Goal: Information Seeking & Learning: Understand process/instructions

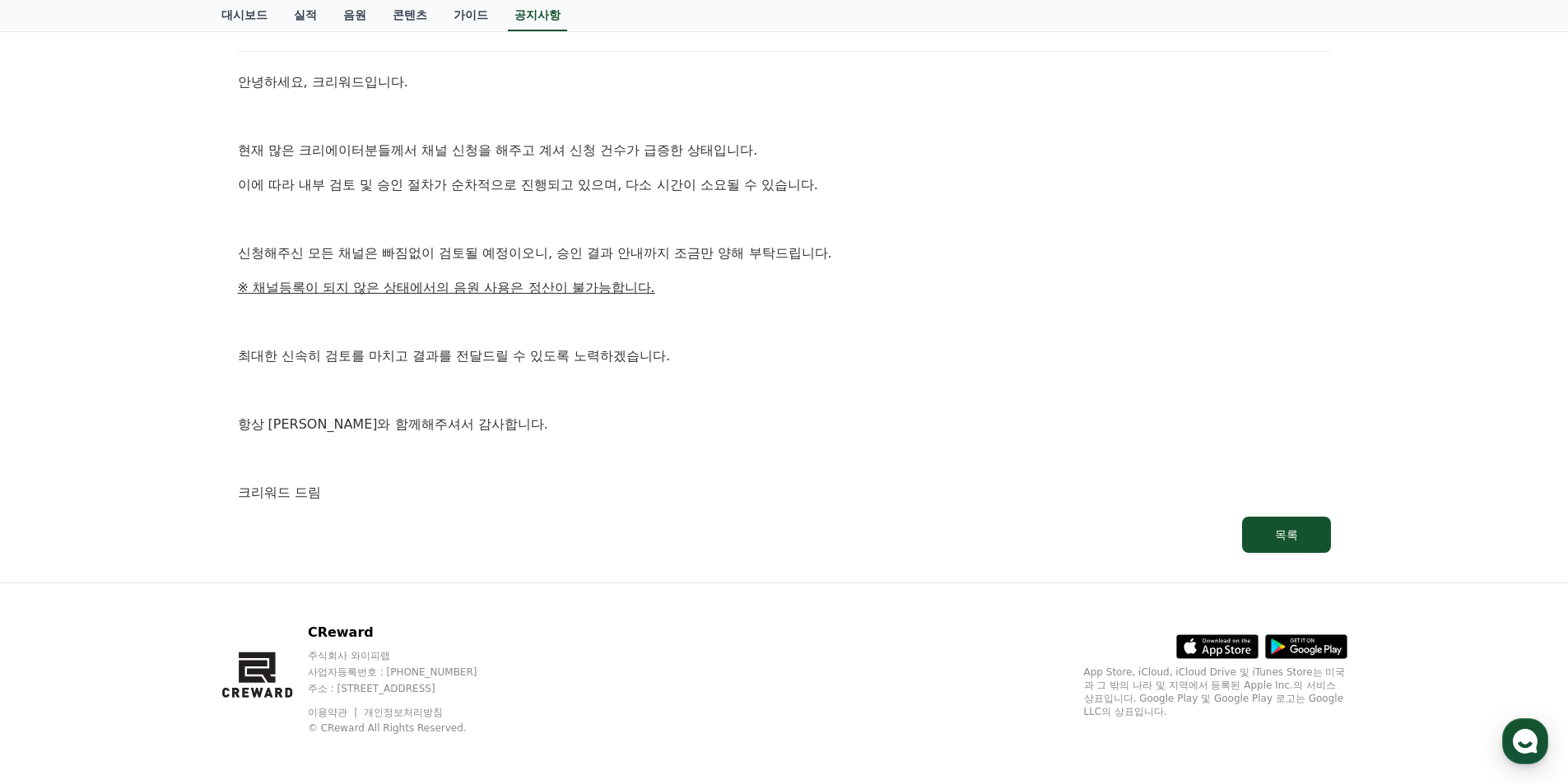
click at [1416, 385] on div "공지사항 FAQ [공지] 채널 신청 검토 및 승인 지연 안내 작성일: [DATE] 안녕하세요, 크리워드입니다. 현재 많은 크리에이터분들께서 채…" at bounding box center [784, 225] width 1568 height 716
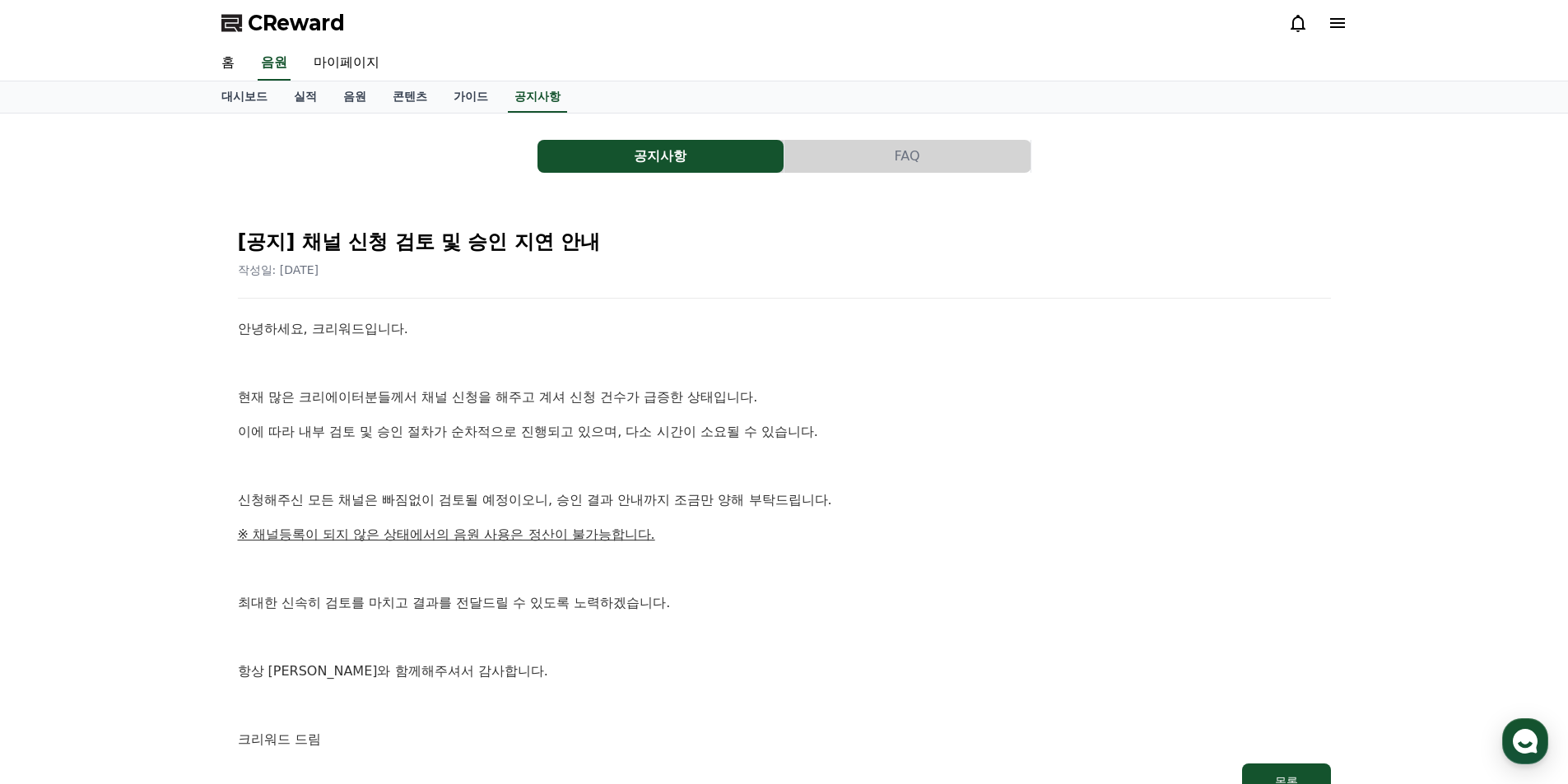
click at [942, 144] on button "FAQ" at bounding box center [907, 157] width 246 height 33
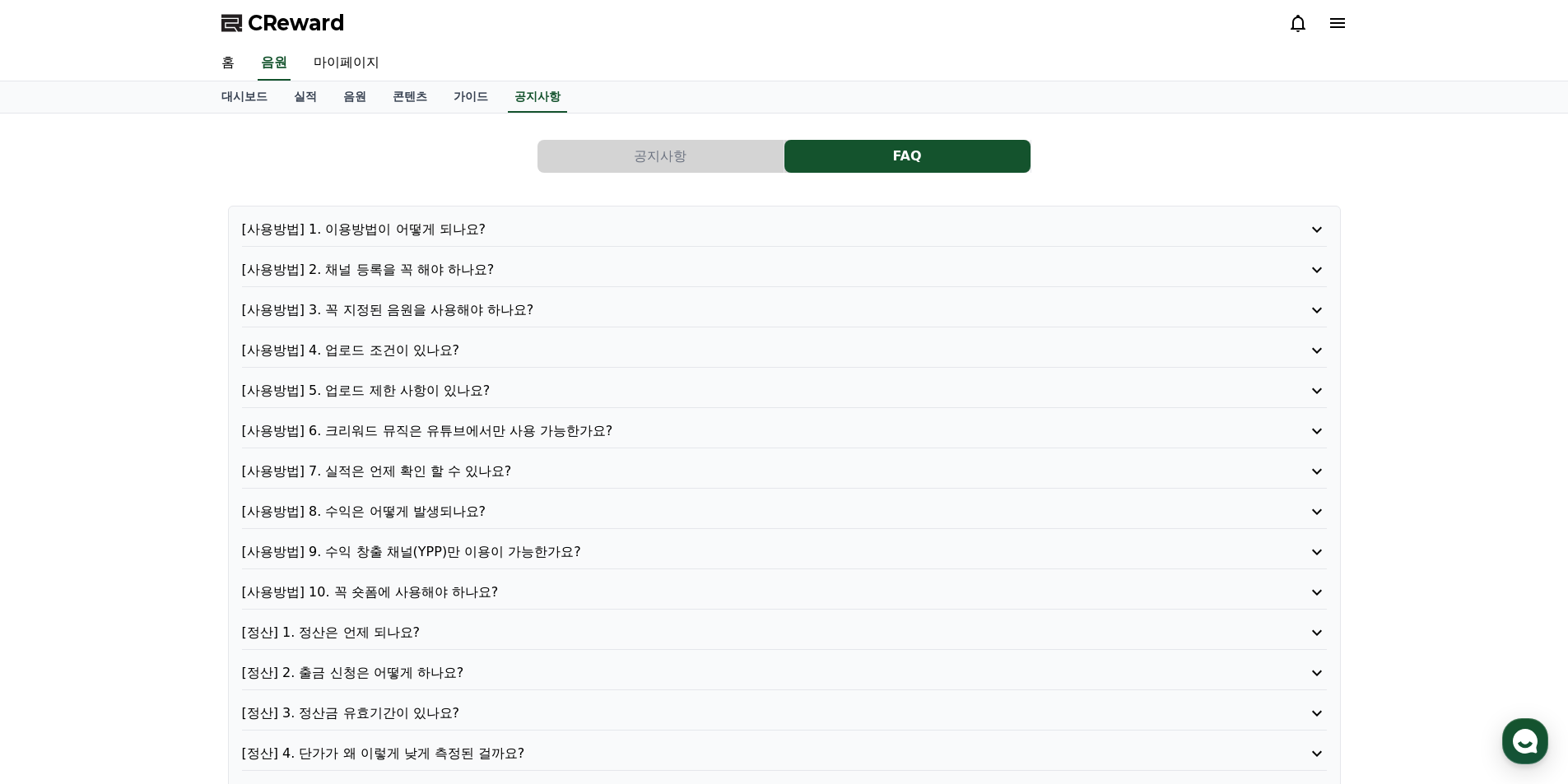
click at [554, 235] on p "[사용방법] 1. 이용방법이 어떻게 되나요?" at bounding box center [742, 230] width 999 height 20
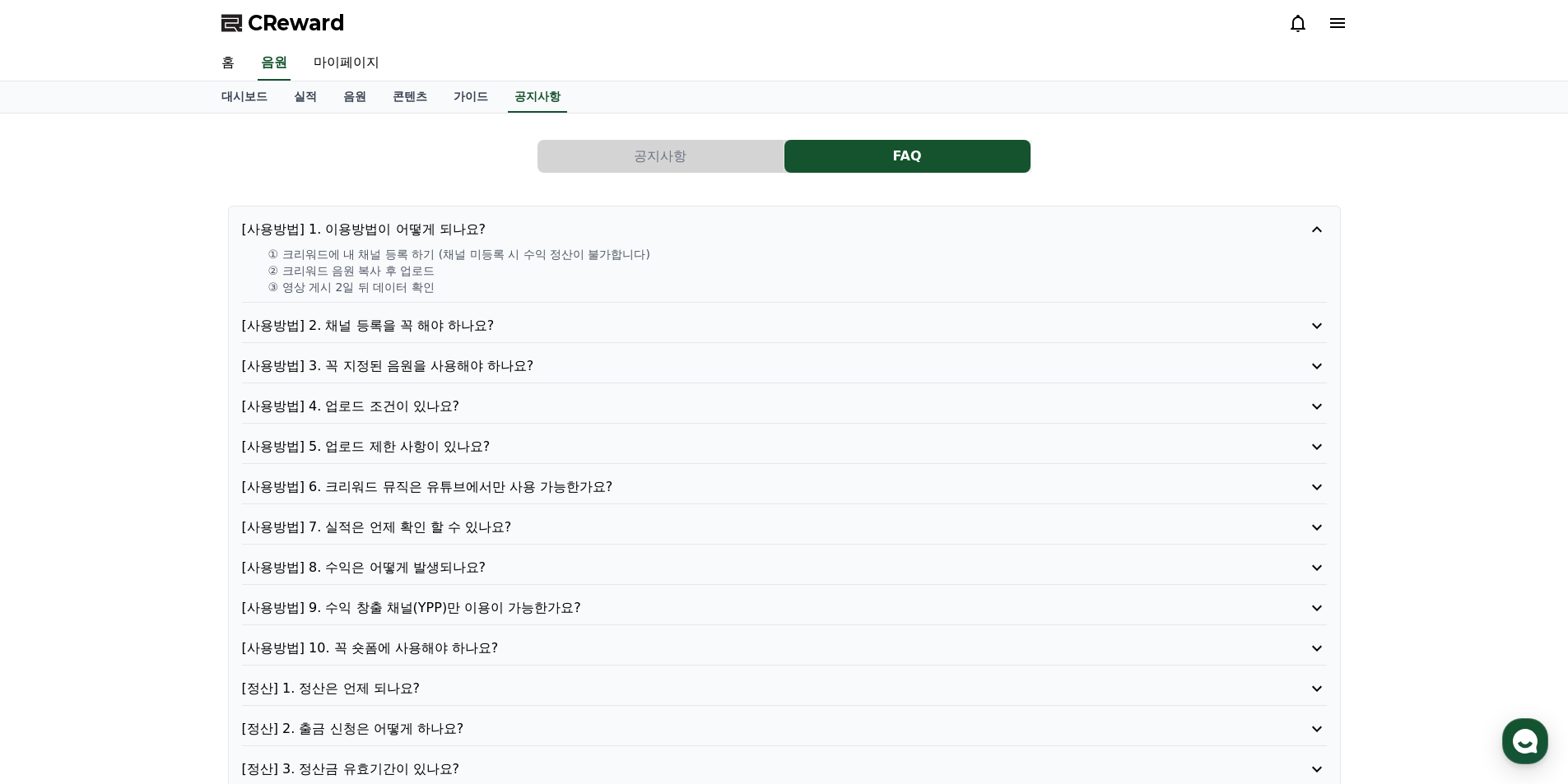
click at [545, 230] on p "[사용방법] 1. 이용방법이 어떻게 되나요?" at bounding box center [742, 230] width 999 height 20
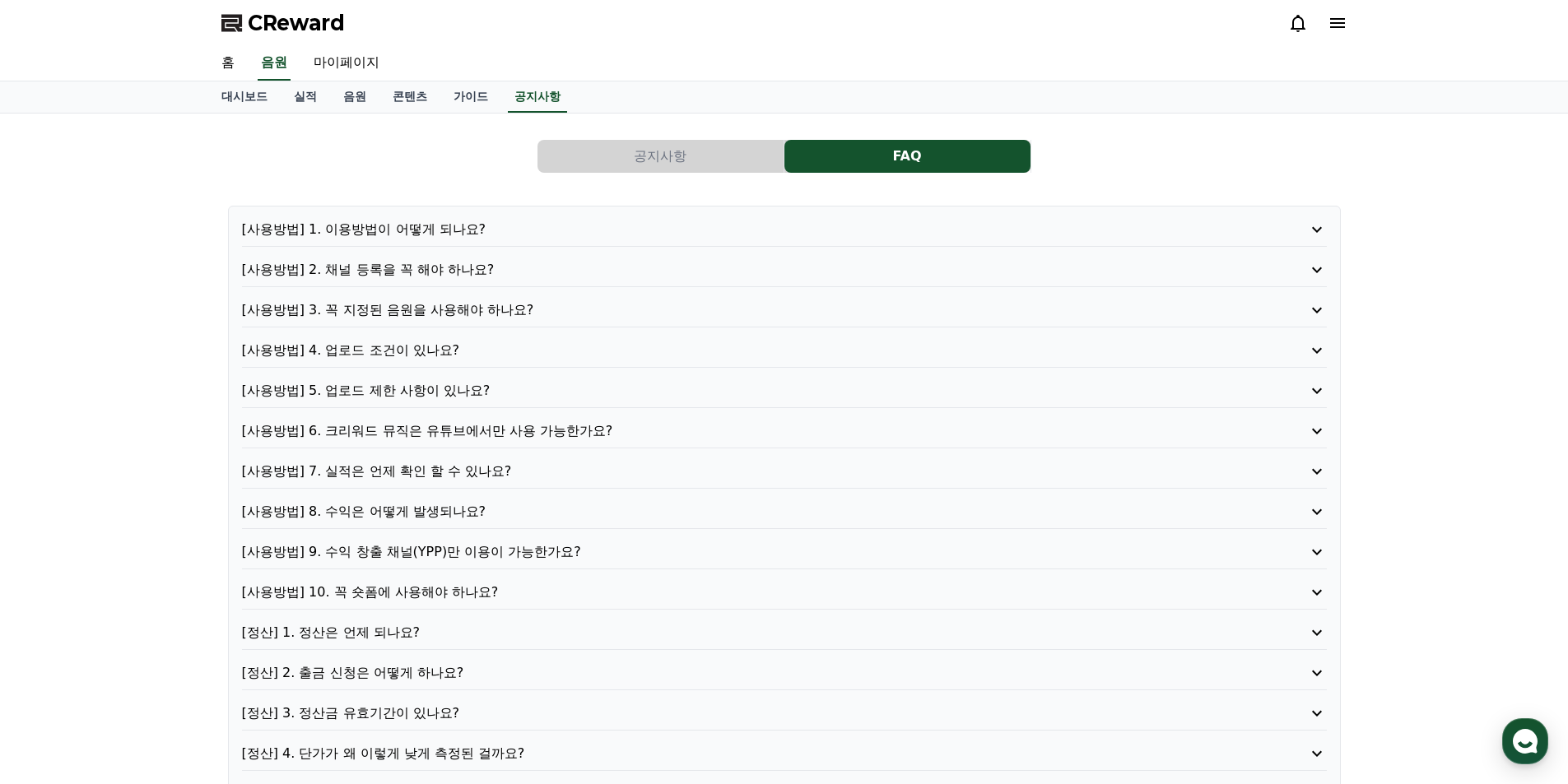
click at [491, 300] on div "[사용방법] 1. 이용방법이 어떻게 되나요? [사용방법] 2. 채널 등록을 꼭 해야 하나요? [사용방법] 3. 꼭 지정된 음원을 사용해야 하나…" at bounding box center [784, 512] width 1113 height 612
click at [491, 300] on p "[사용방법] 3. 꼭 지정된 음원을 사용해야 하나요?" at bounding box center [742, 310] width 999 height 20
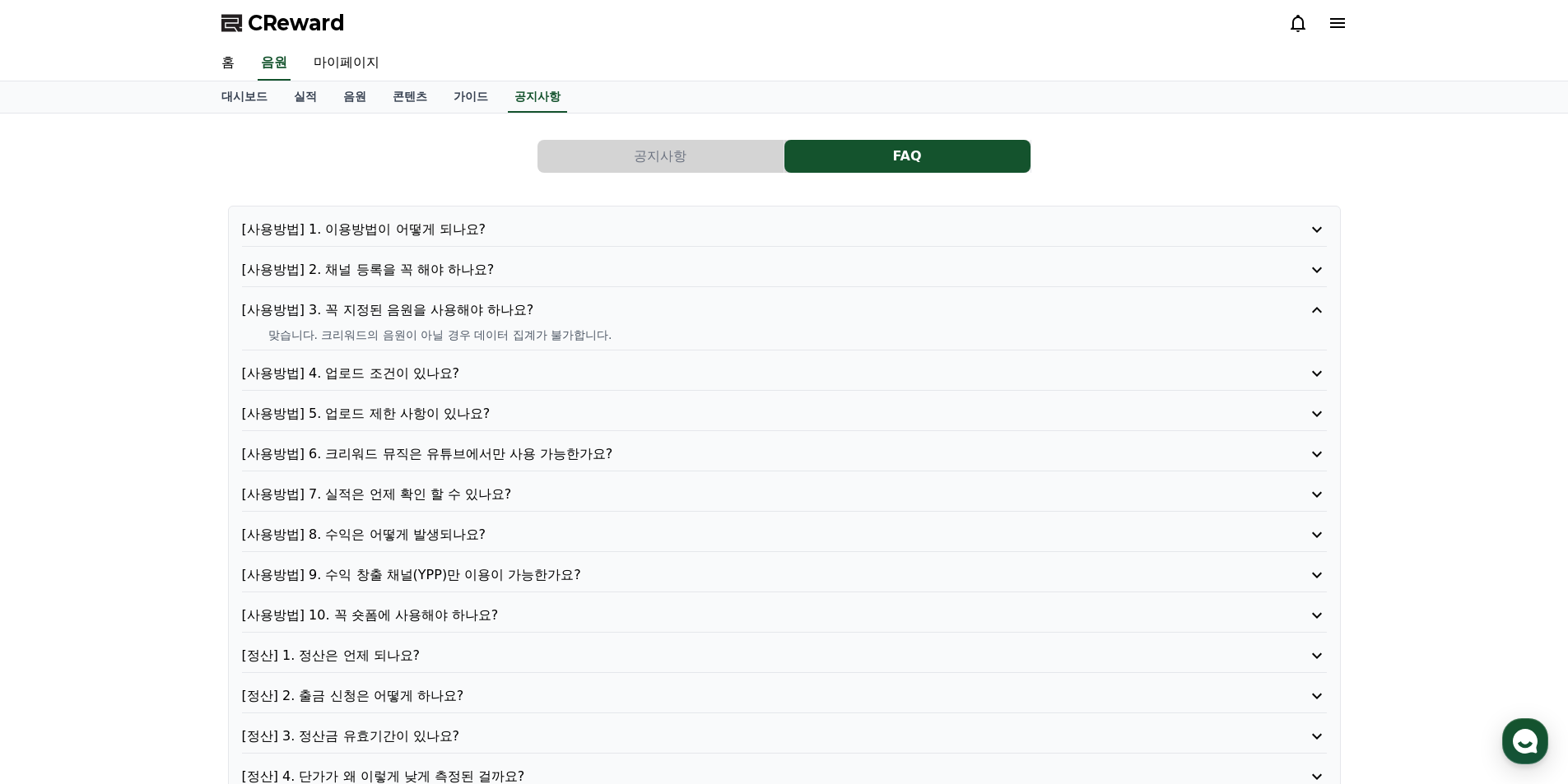
click at [493, 302] on p "[사용방법] 3. 꼭 지정된 음원을 사용해야 하나요?" at bounding box center [742, 310] width 999 height 20
click at [423, 106] on link "콘텐츠" at bounding box center [410, 97] width 61 height 31
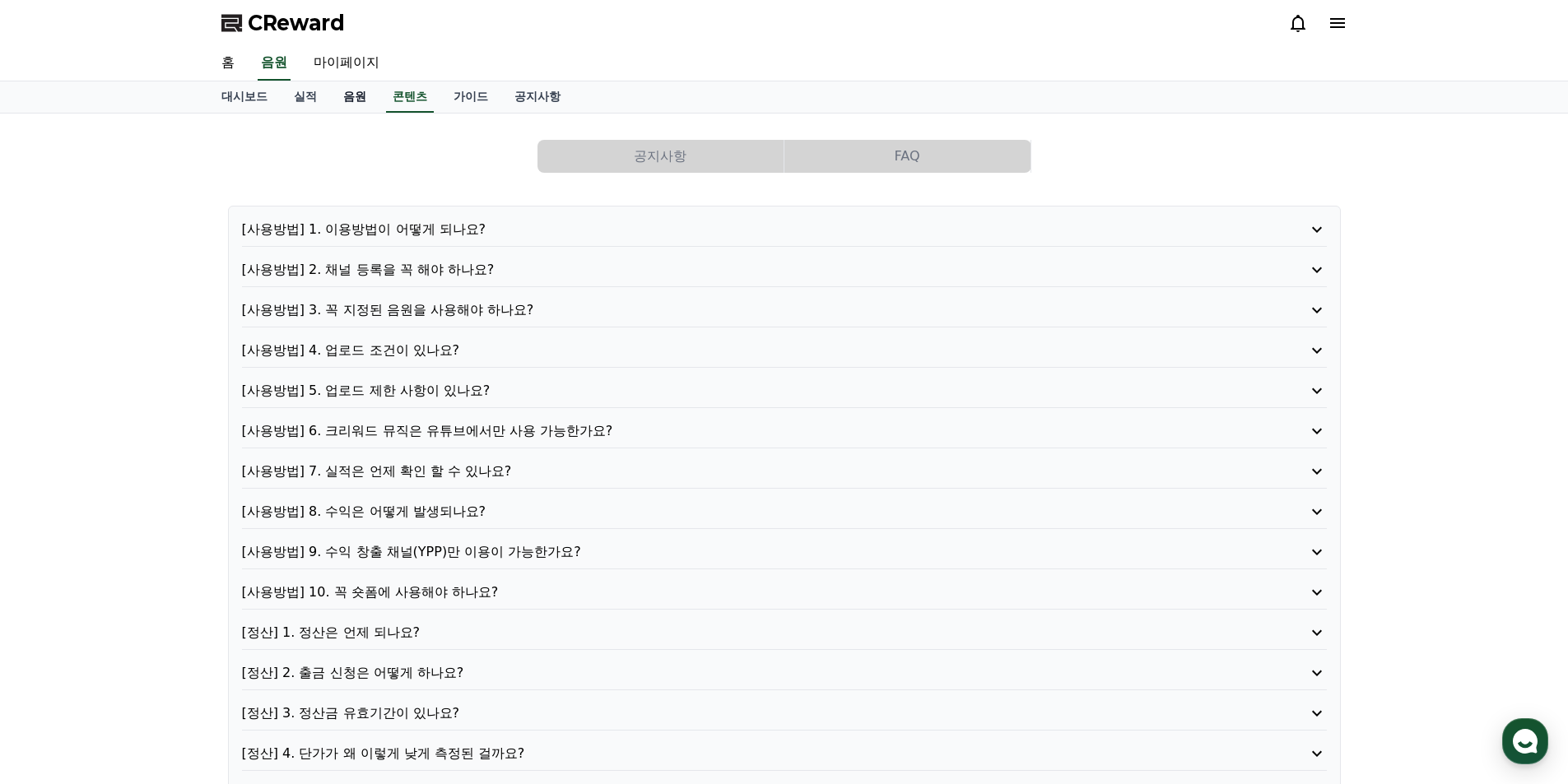
click at [361, 98] on link "음원" at bounding box center [354, 97] width 49 height 31
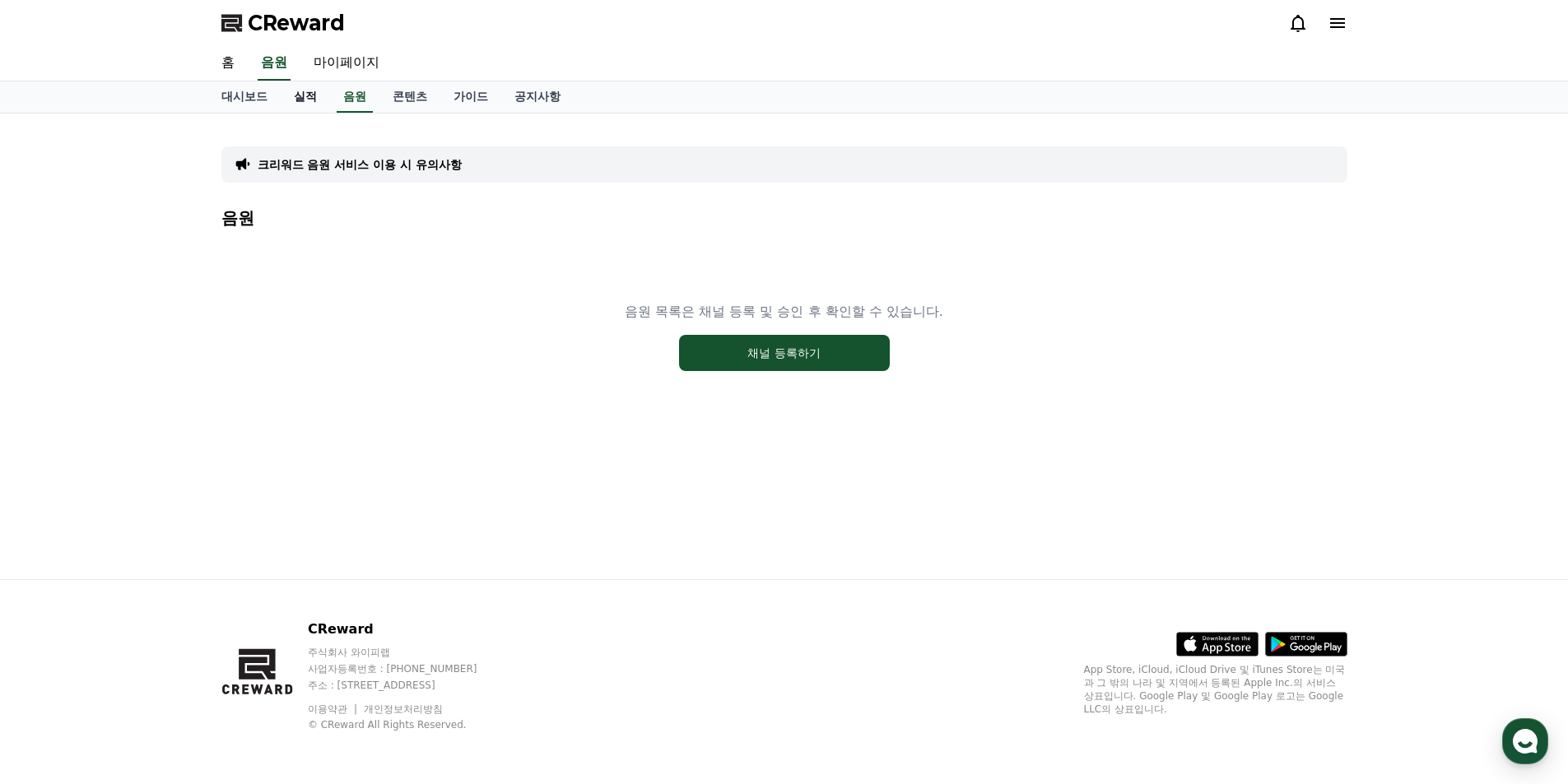
click at [301, 98] on link "실적" at bounding box center [305, 97] width 49 height 31
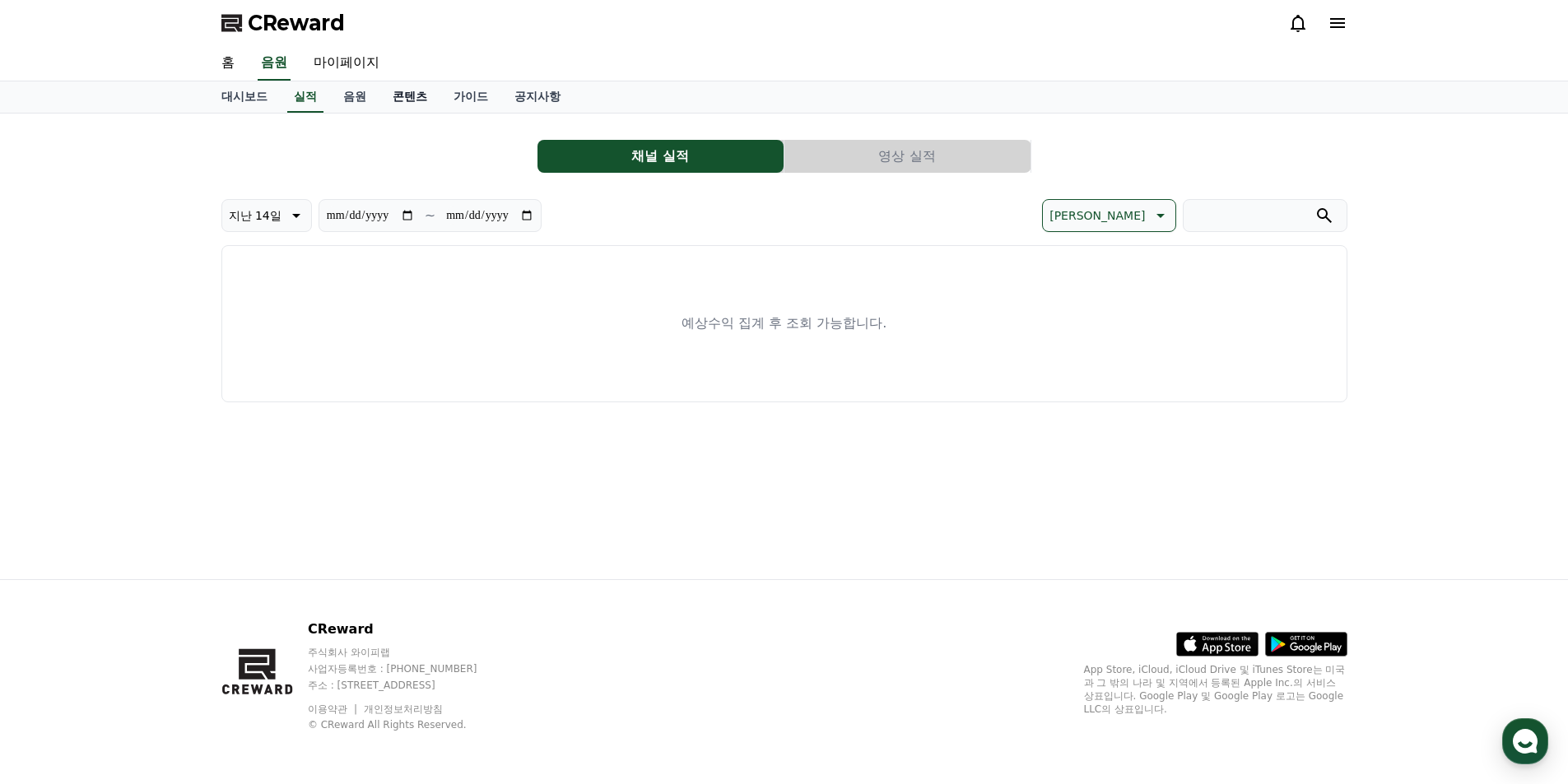
click at [403, 97] on link "콘텐츠" at bounding box center [410, 97] width 61 height 31
click at [342, 71] on link "마이페이지" at bounding box center [346, 63] width 92 height 34
select select "**********"
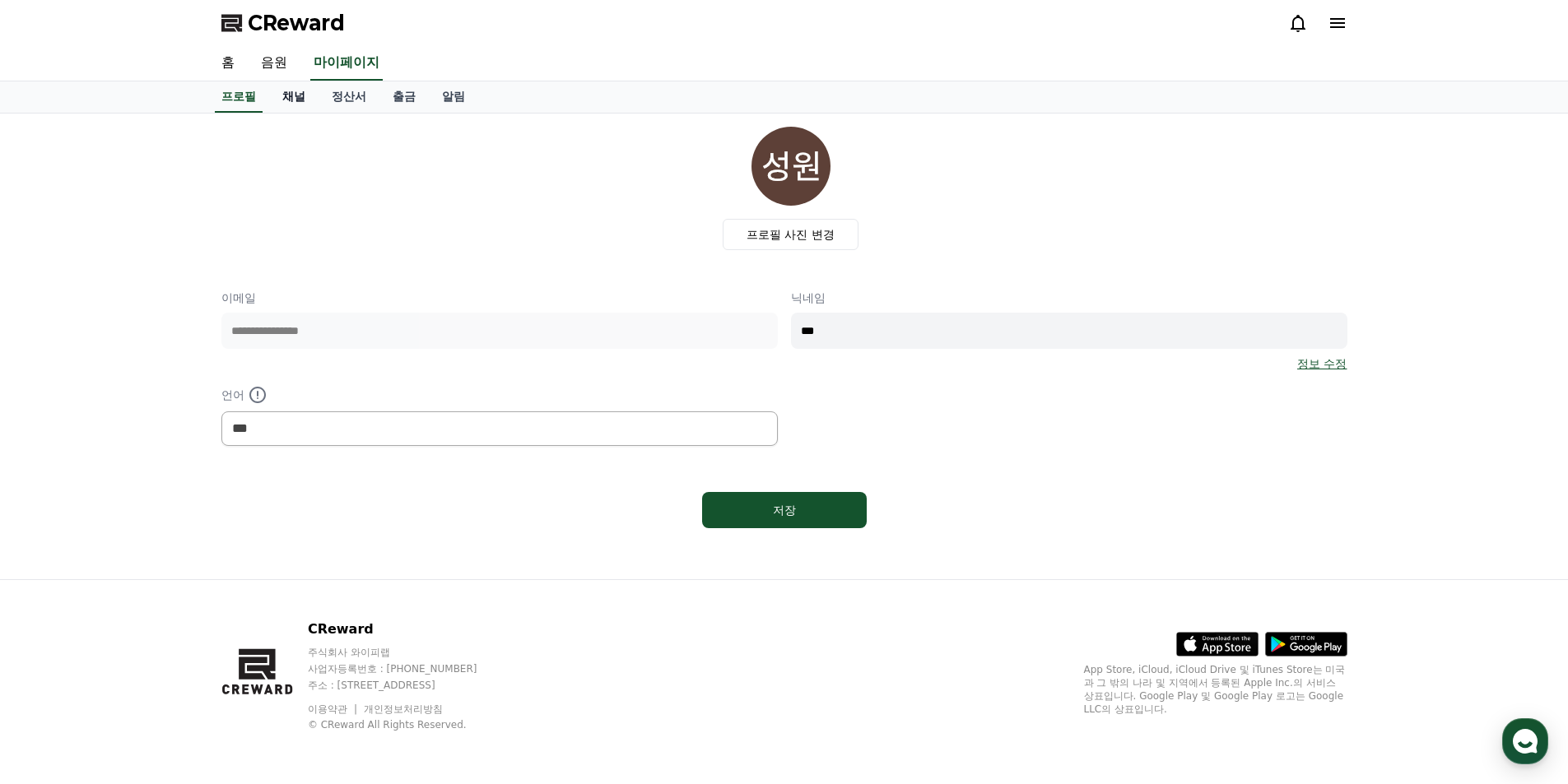
click at [298, 94] on link "채널" at bounding box center [293, 97] width 49 height 31
